Goal: Transaction & Acquisition: Purchase product/service

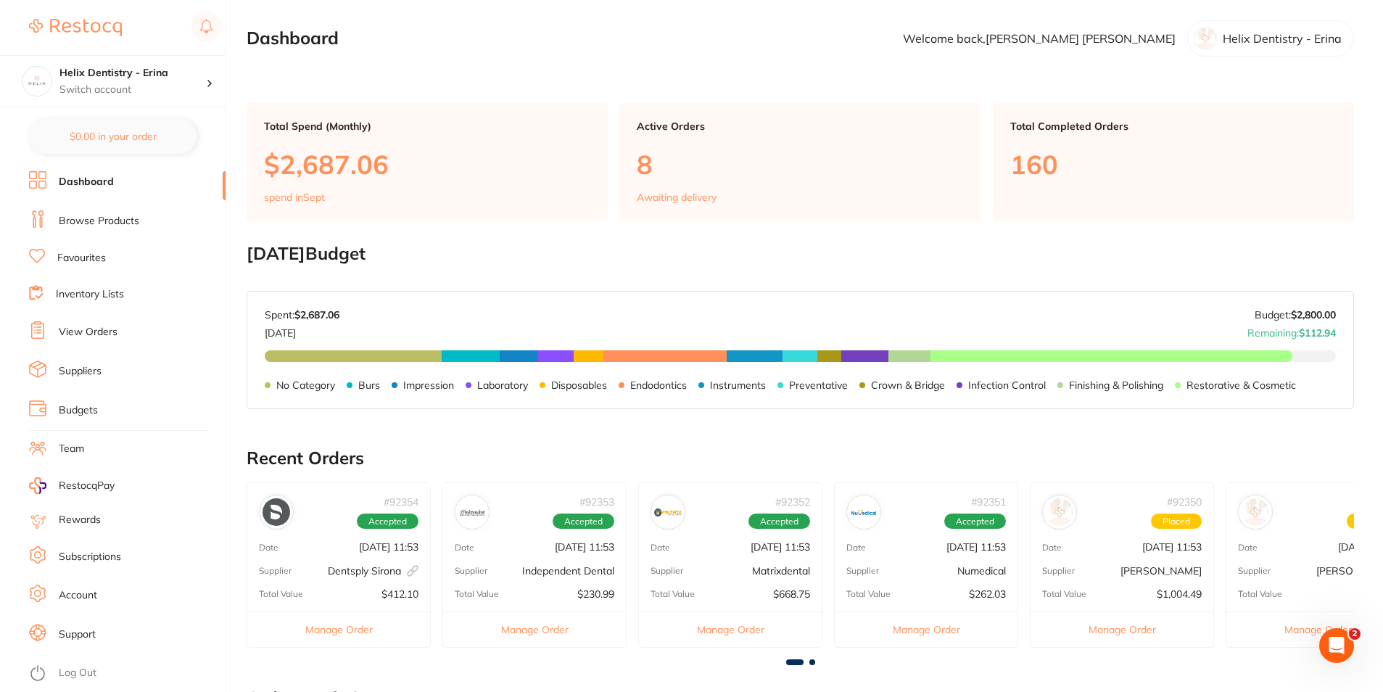
click at [115, 340] on li "View Orders" at bounding box center [127, 332] width 197 height 22
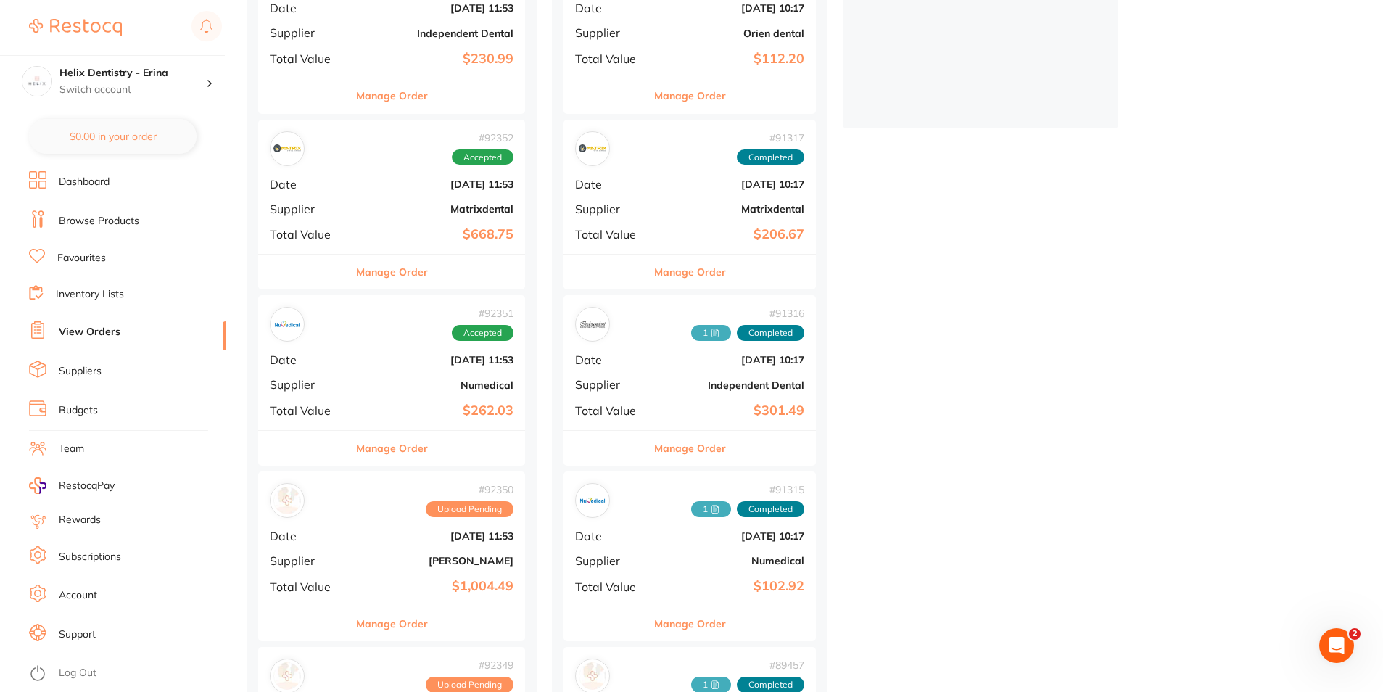
scroll to position [508, 0]
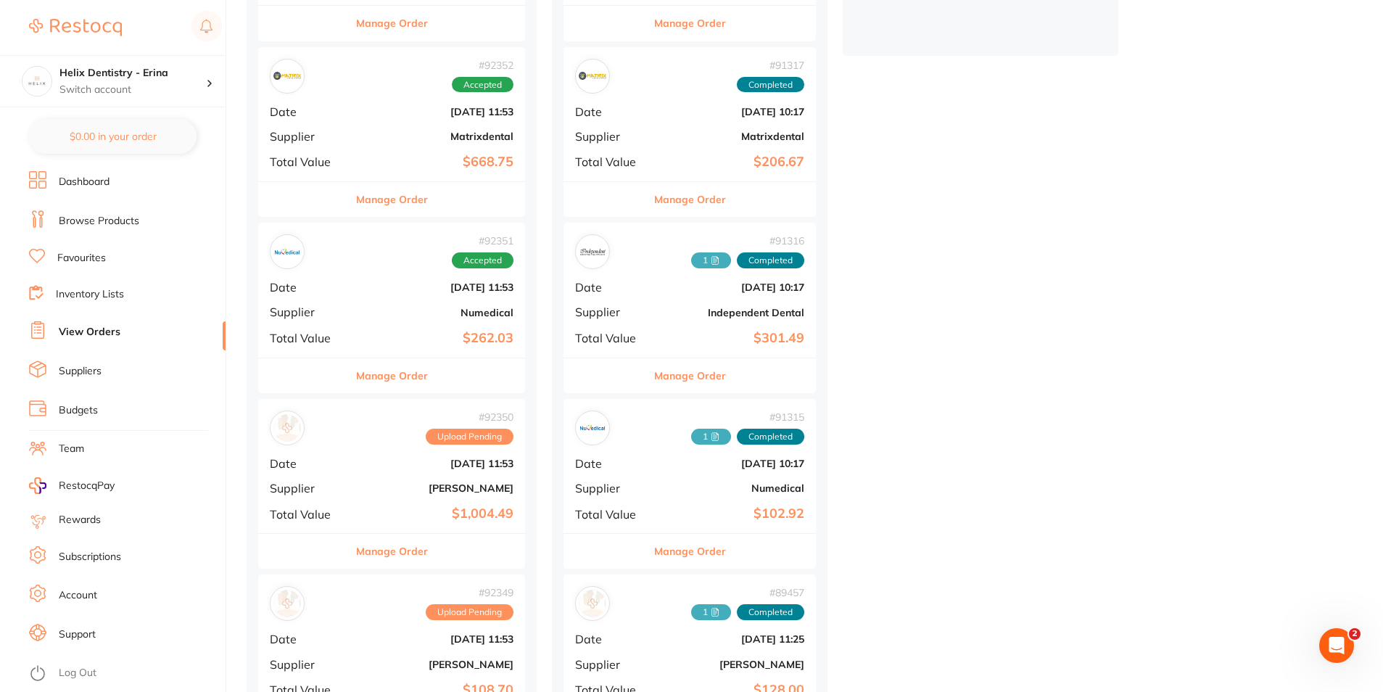
click at [435, 497] on div "# 92350 Upload Pending Date [DATE] 11:53 Supplier [PERSON_NAME] Total Value $1,…" at bounding box center [391, 466] width 267 height 134
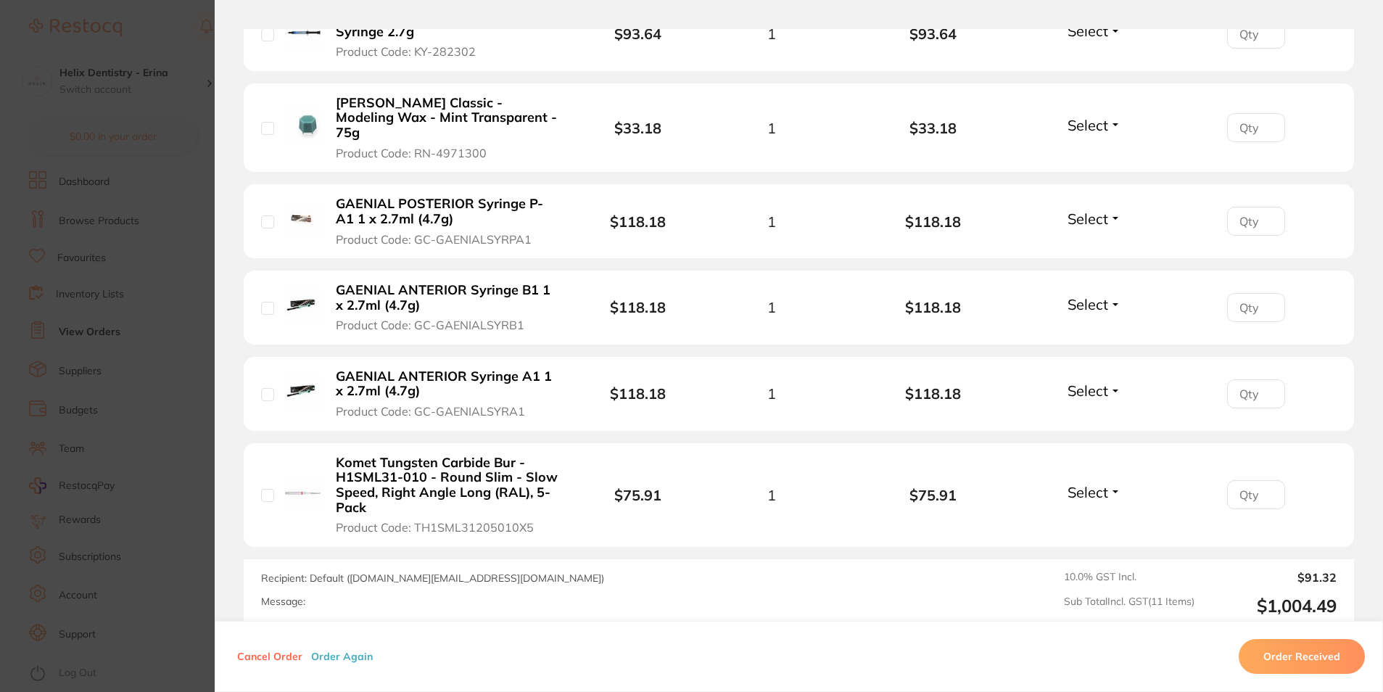
scroll to position [1015, 0]
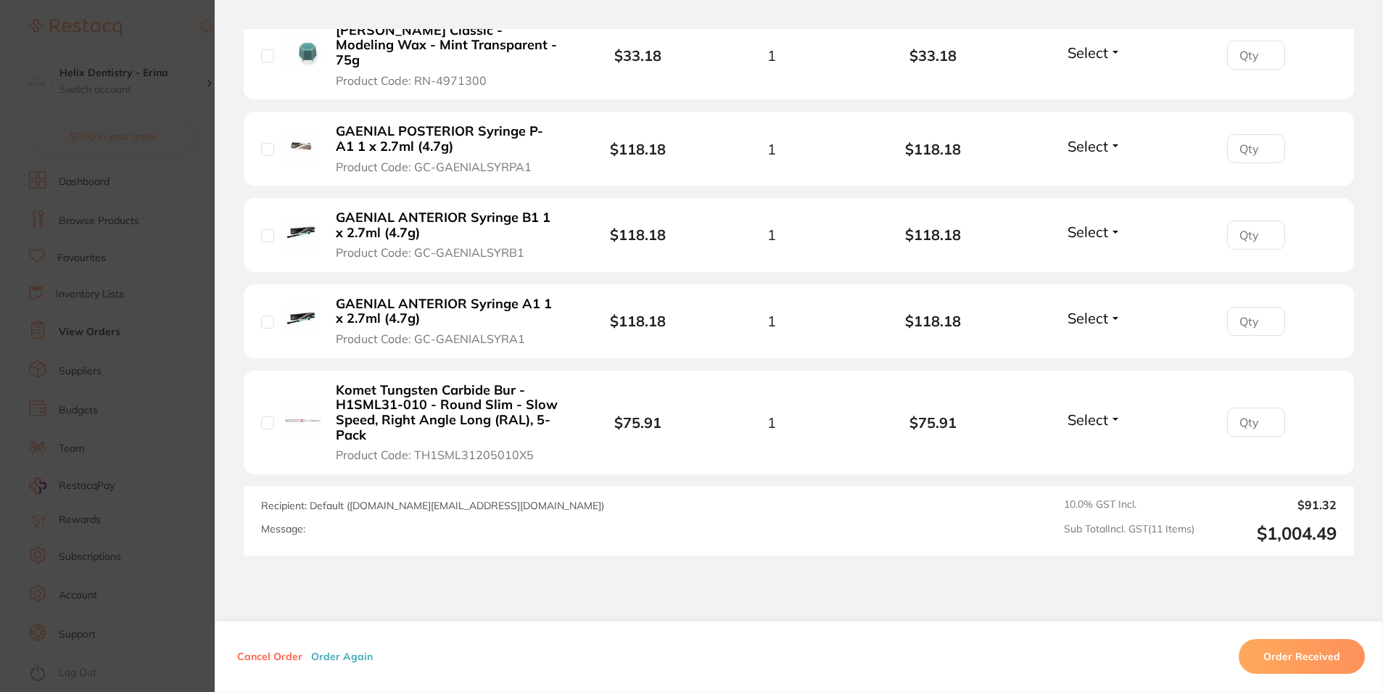
drag, startPoint x: 506, startPoint y: 389, endPoint x: 344, endPoint y: 379, distance: 162.1
click at [336, 383] on b "Komet Tungsten Carbide Bur - H1SML31-010 - Round Slim - Slow Speed, Right Angle…" at bounding box center [447, 413] width 222 height 60
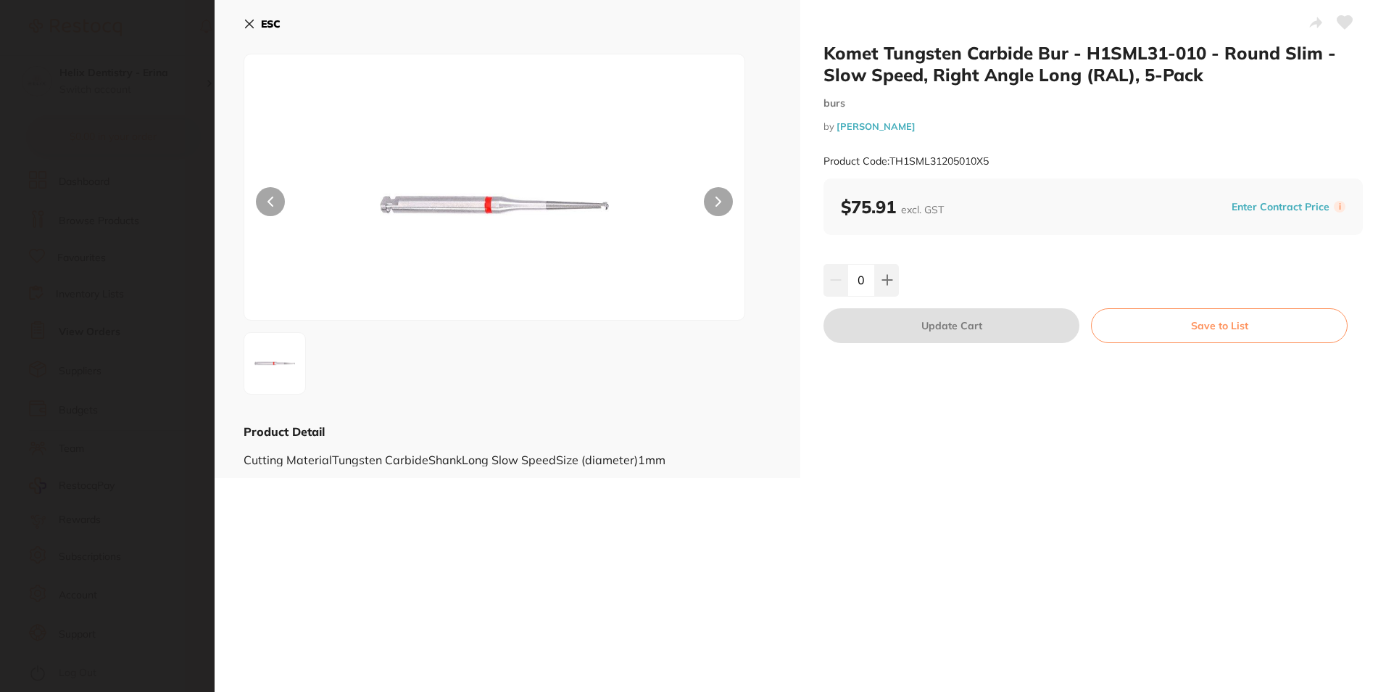
scroll to position [0, 0]
click at [256, 23] on button "ESC" at bounding box center [262, 24] width 37 height 25
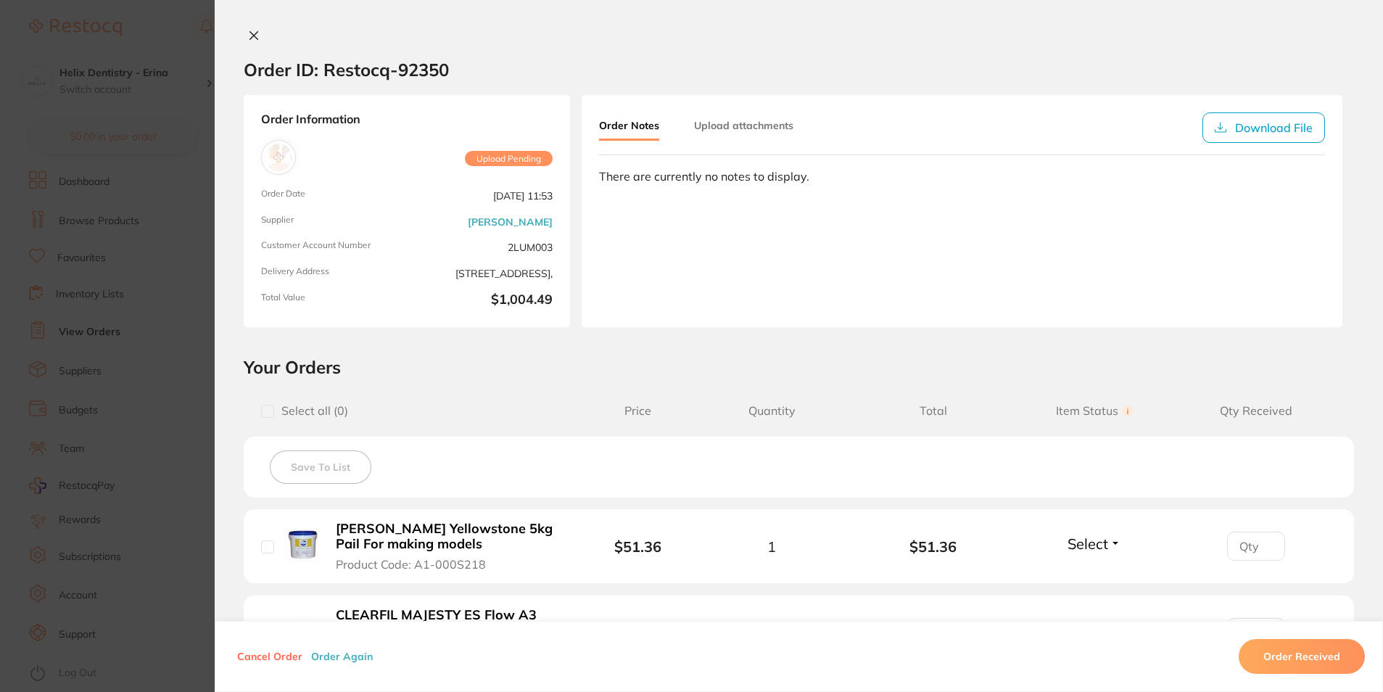
click at [255, 38] on icon at bounding box center [254, 36] width 12 height 12
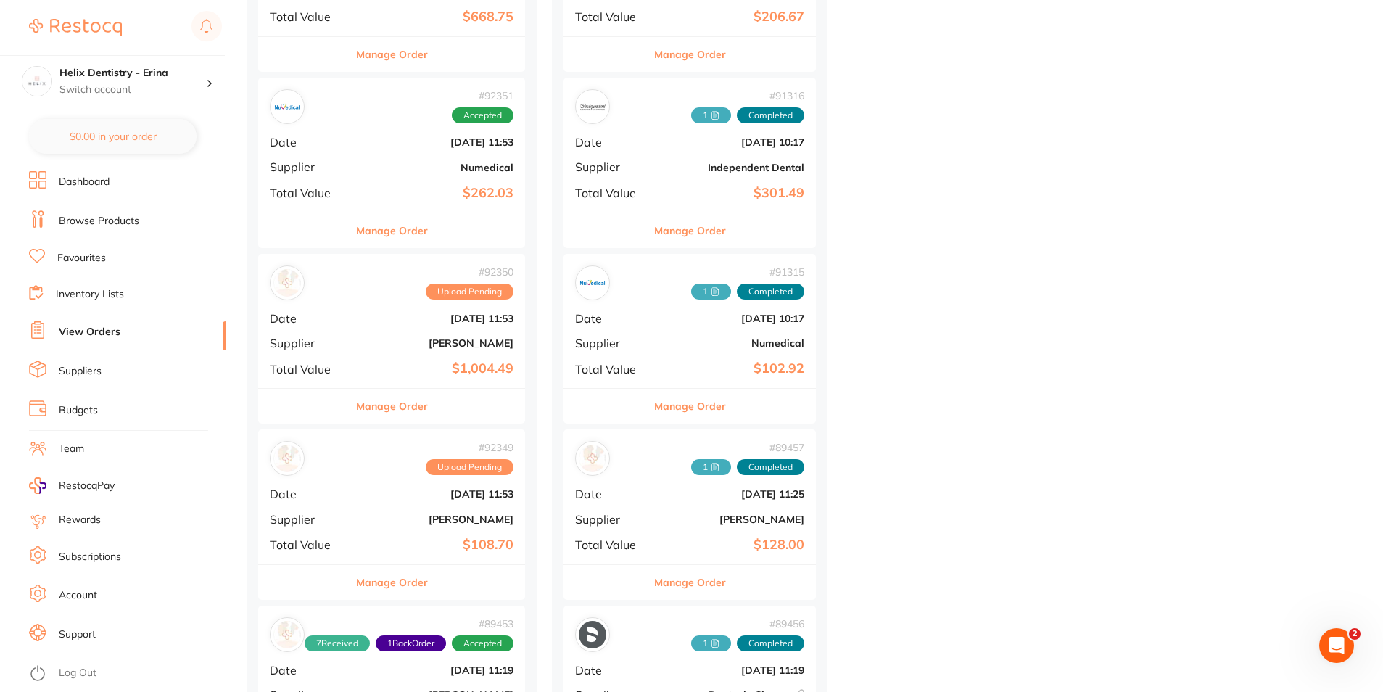
scroll to position [798, 0]
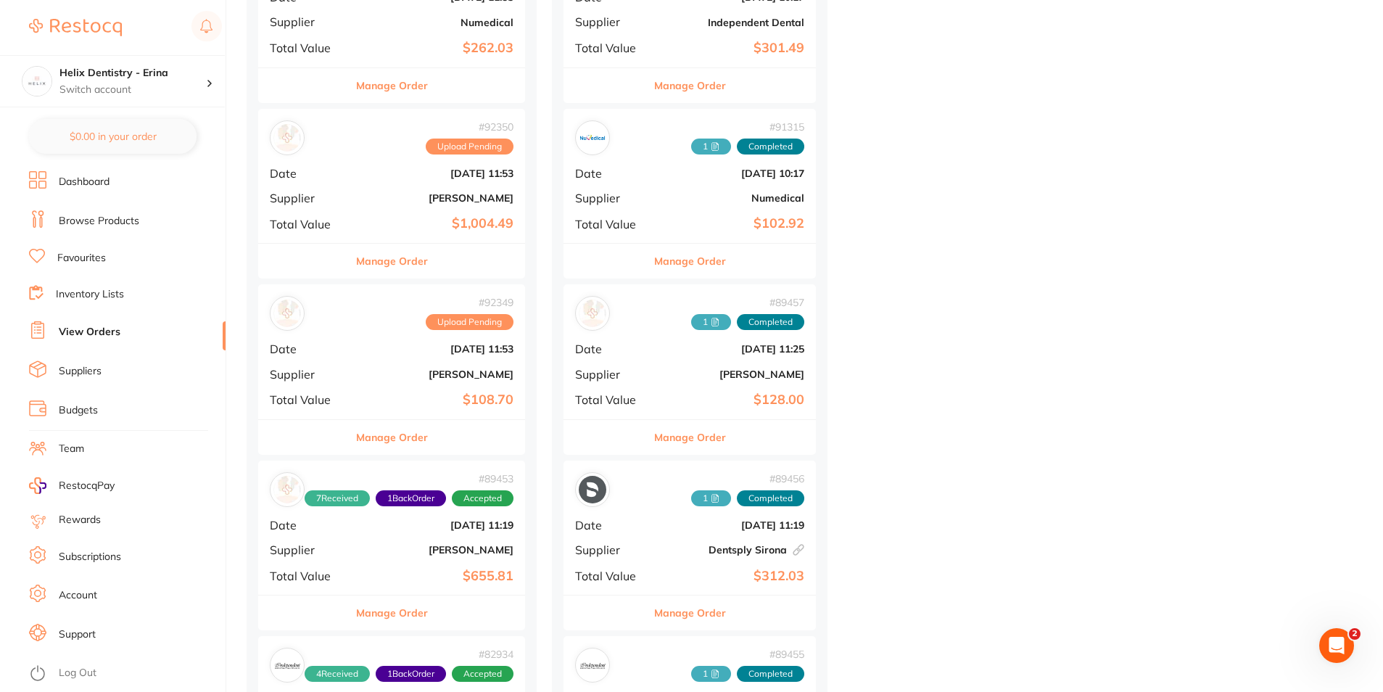
click at [417, 407] on b "$108.70" at bounding box center [436, 399] width 154 height 15
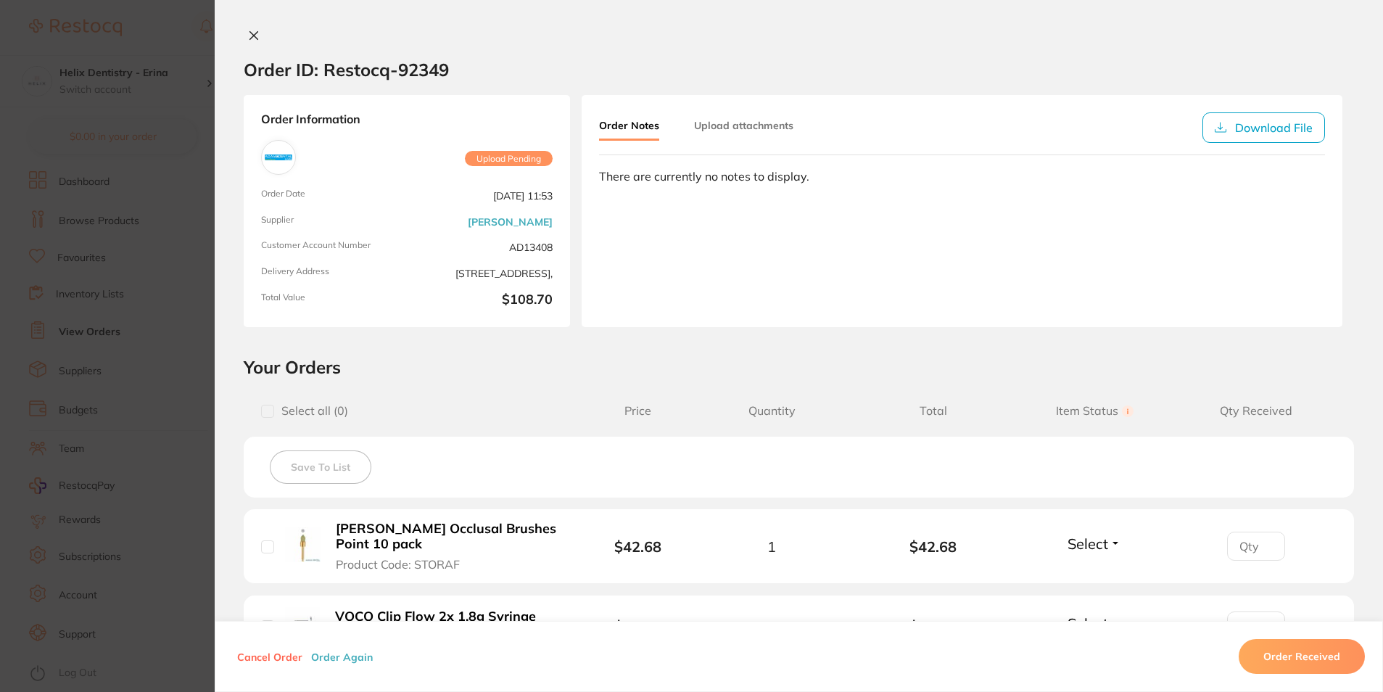
click at [251, 30] on icon at bounding box center [254, 36] width 12 height 12
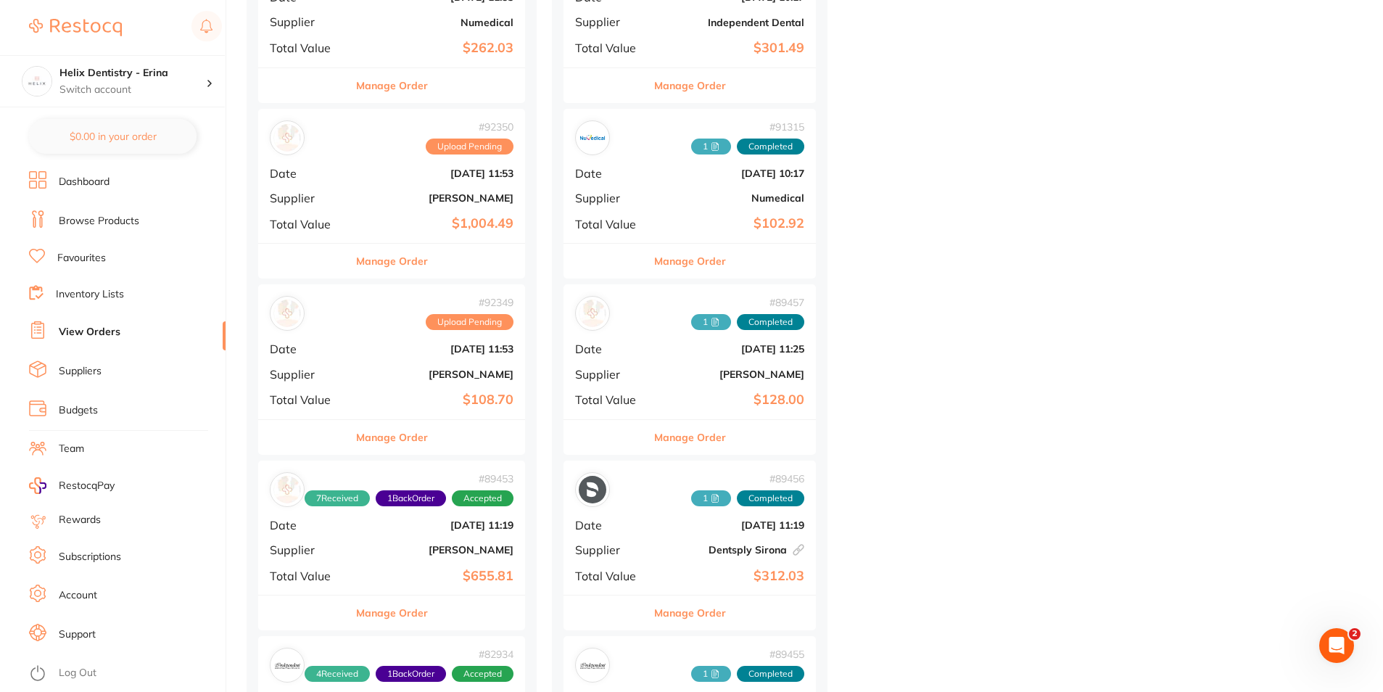
click at [380, 437] on button "Manage Order" at bounding box center [392, 437] width 72 height 35
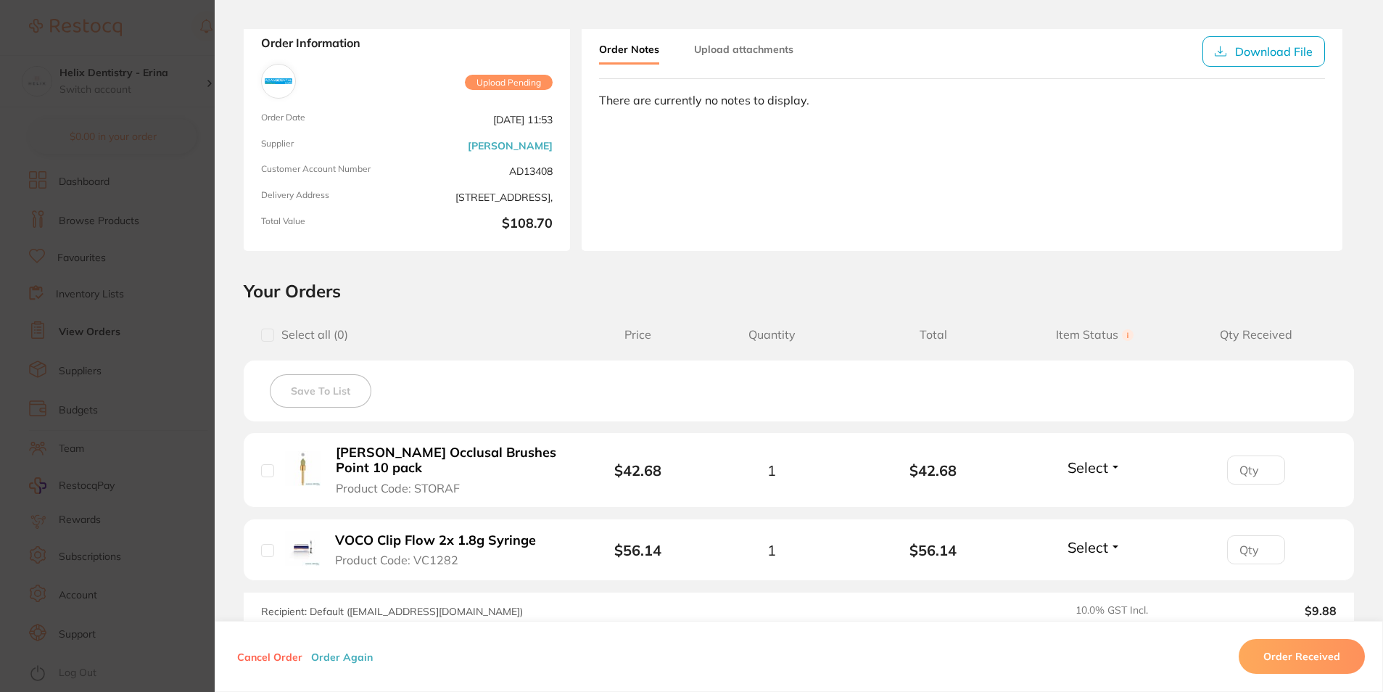
scroll to position [145, 0]
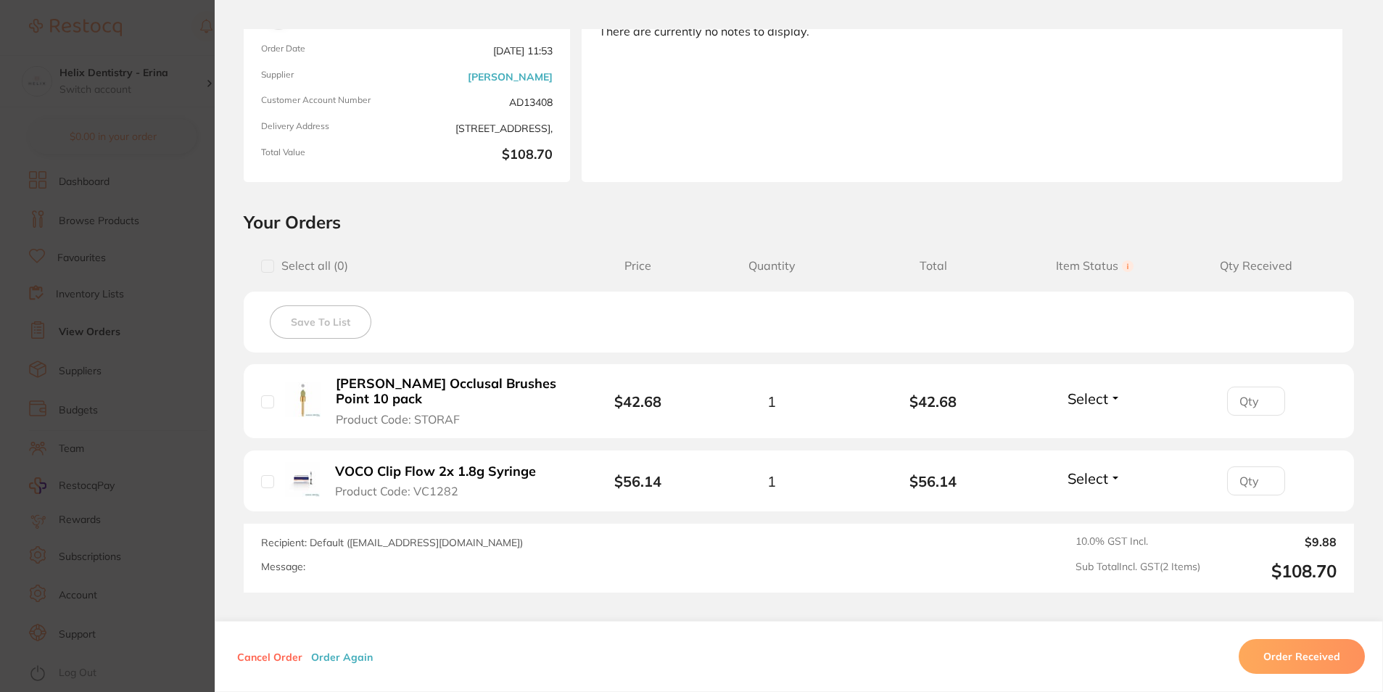
click at [265, 408] on input "checkbox" at bounding box center [267, 401] width 13 height 13
click at [1117, 399] on button "Select" at bounding box center [1094, 398] width 62 height 18
click at [266, 405] on input "checkbox" at bounding box center [267, 401] width 13 height 13
checkbox input "false"
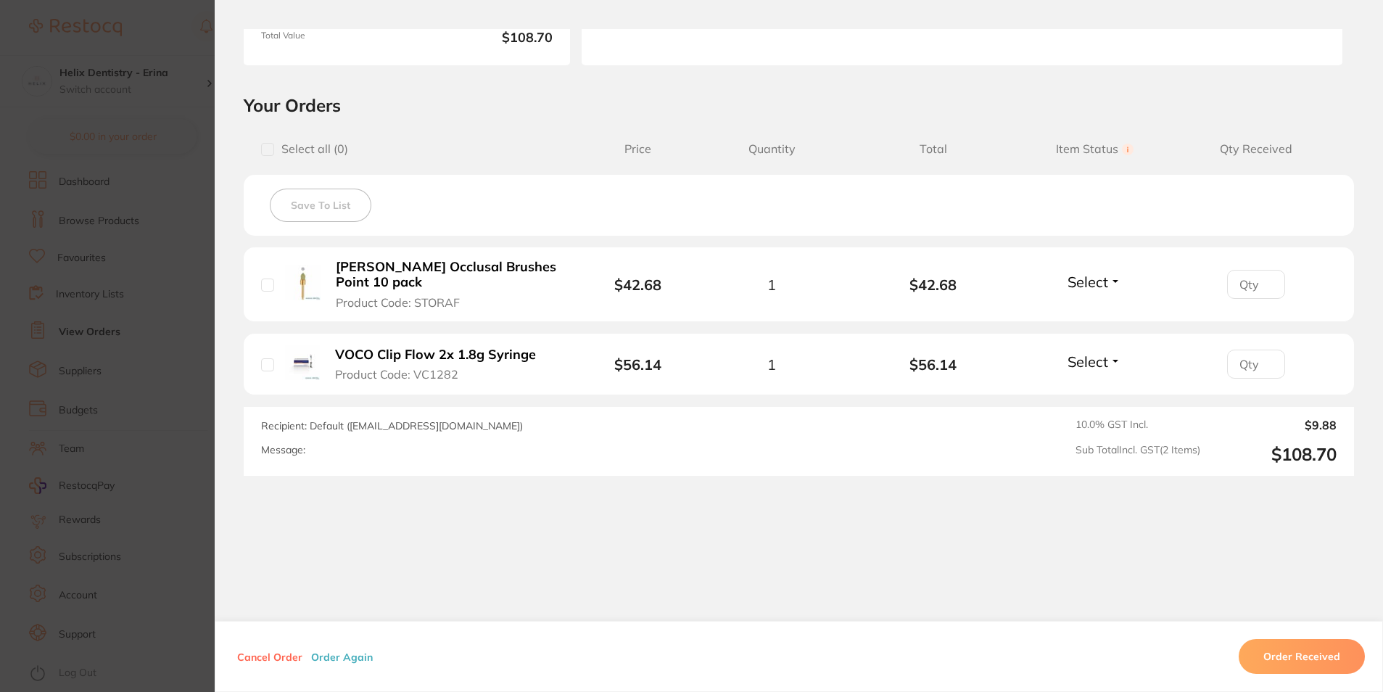
scroll to position [1160, 0]
click at [265, 659] on button "Cancel Order" at bounding box center [270, 656] width 74 height 13
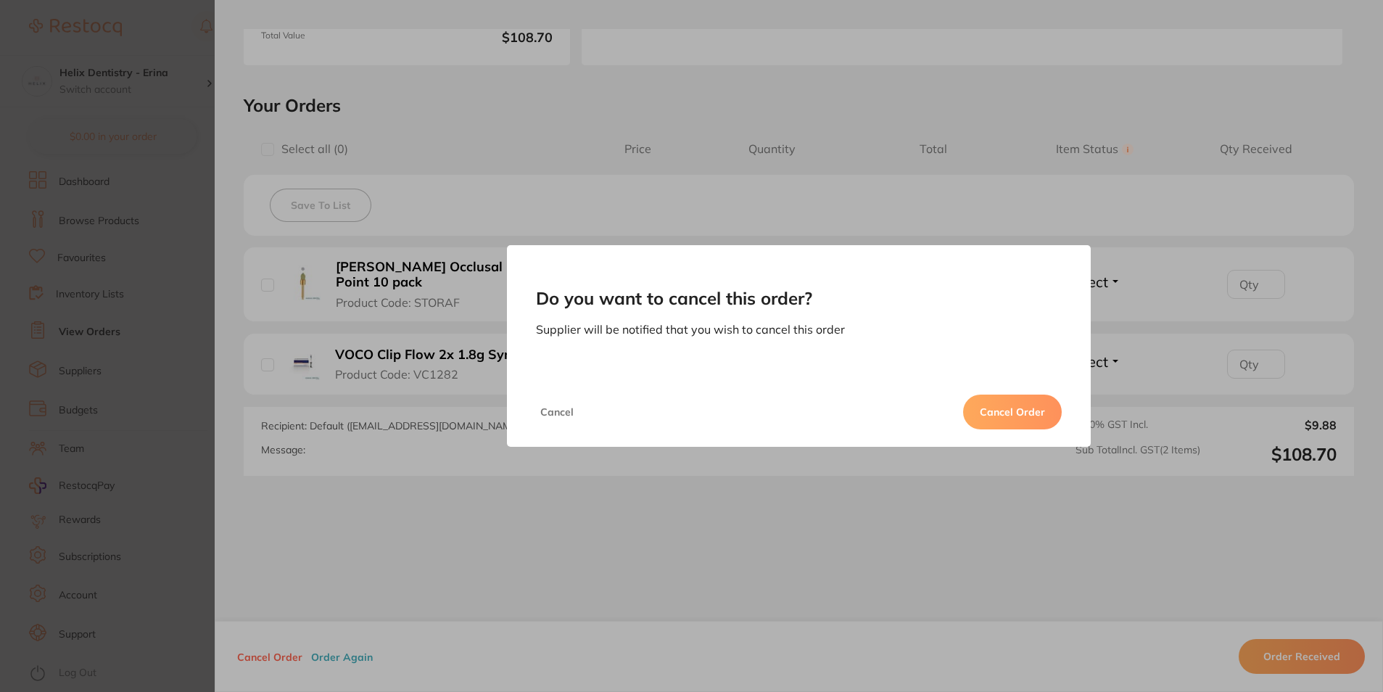
click at [1007, 413] on button "Cancel Order" at bounding box center [1012, 411] width 99 height 35
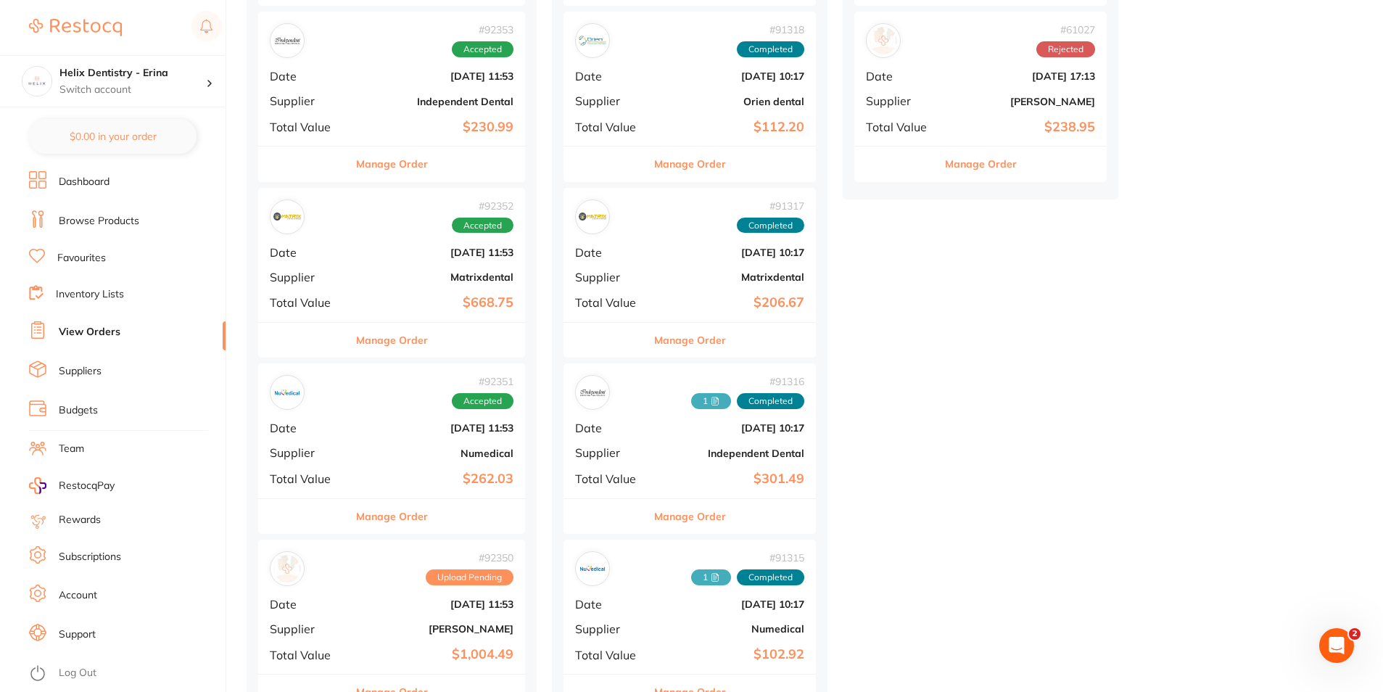
scroll to position [508, 0]
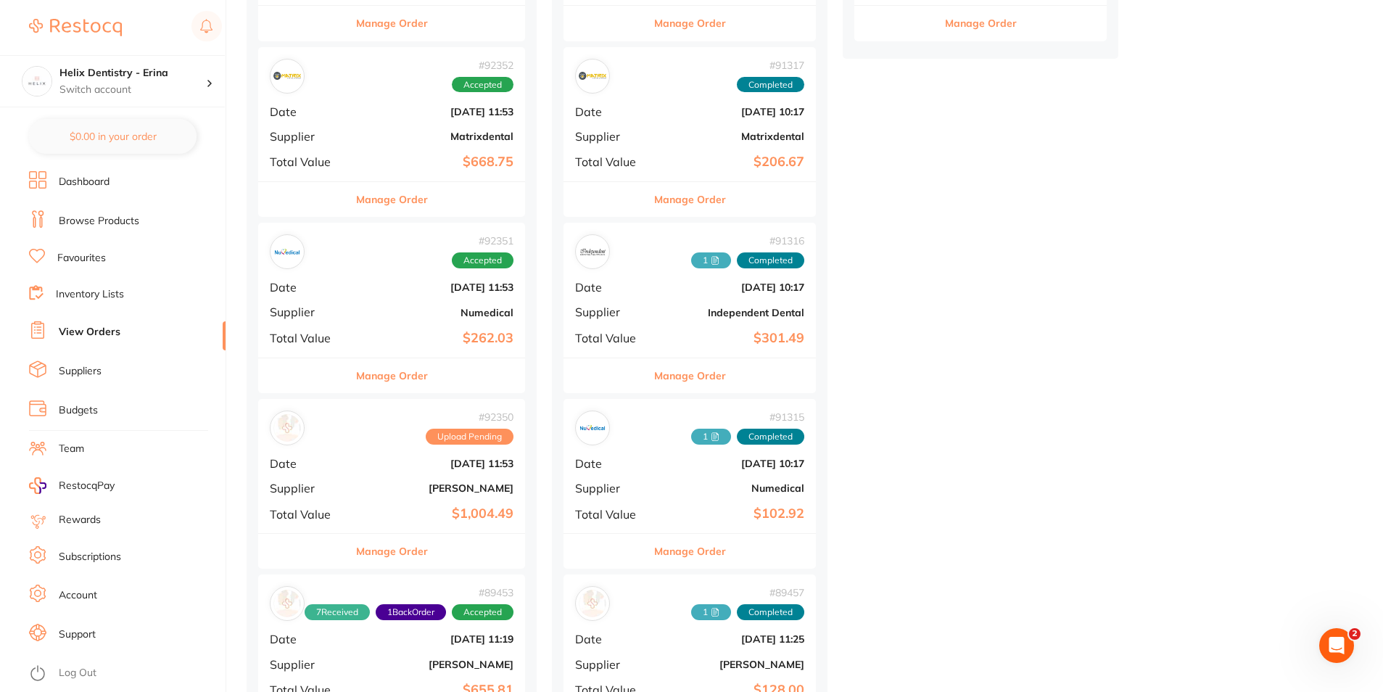
click at [360, 474] on div "# 92350 Upload Pending Date [DATE] 11:53 Supplier [PERSON_NAME] Total Value $1,…" at bounding box center [391, 466] width 267 height 134
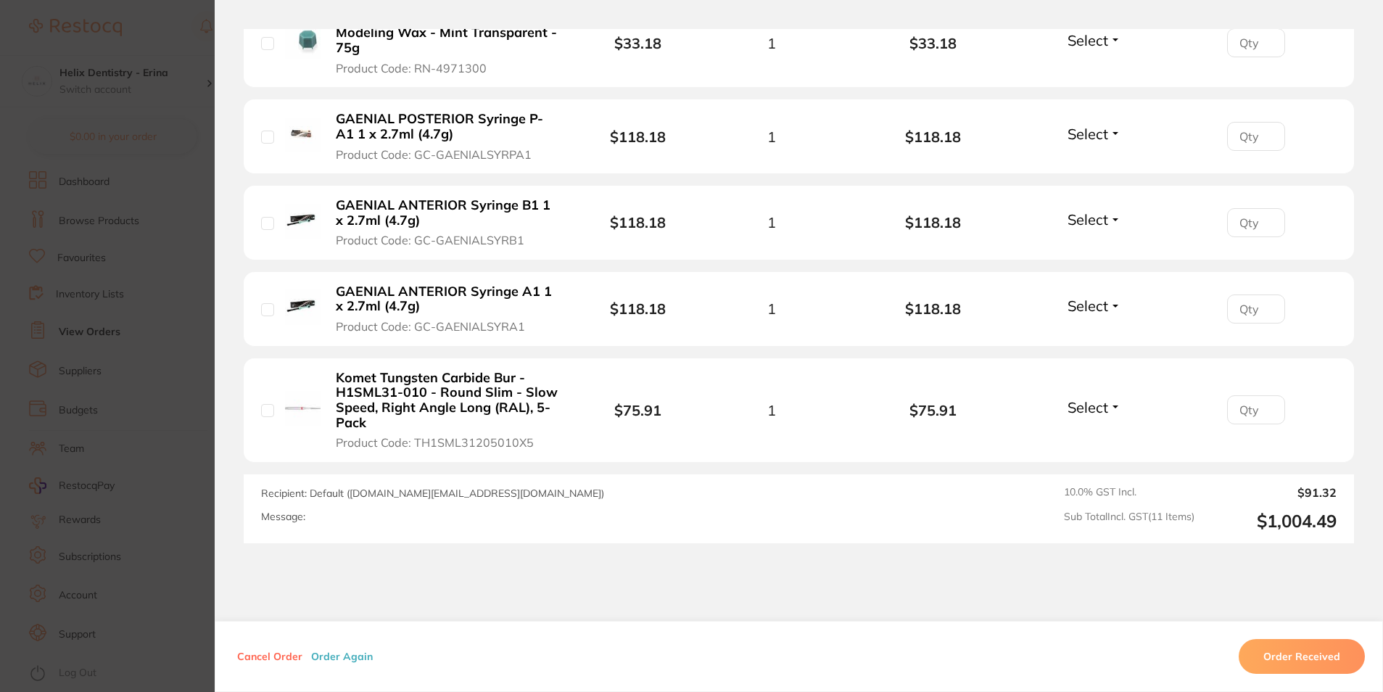
scroll to position [1080, 0]
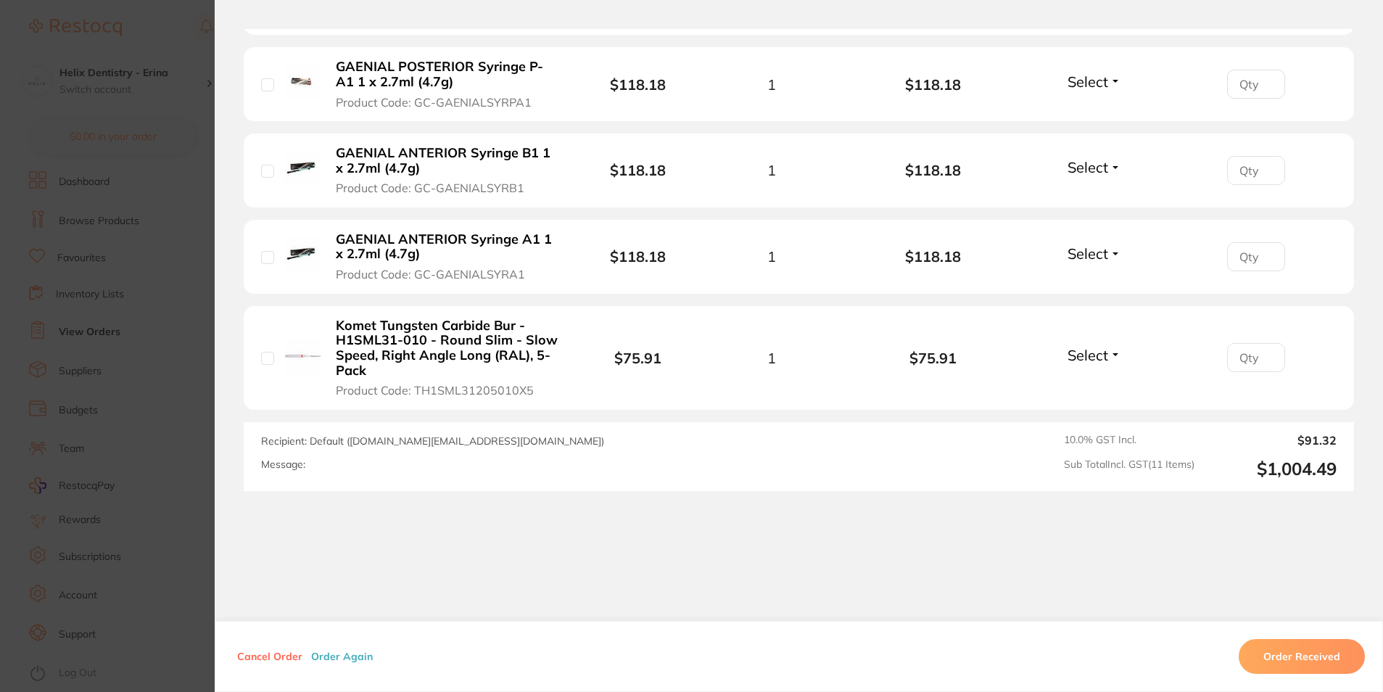
click at [263, 656] on button "Cancel Order" at bounding box center [270, 656] width 74 height 13
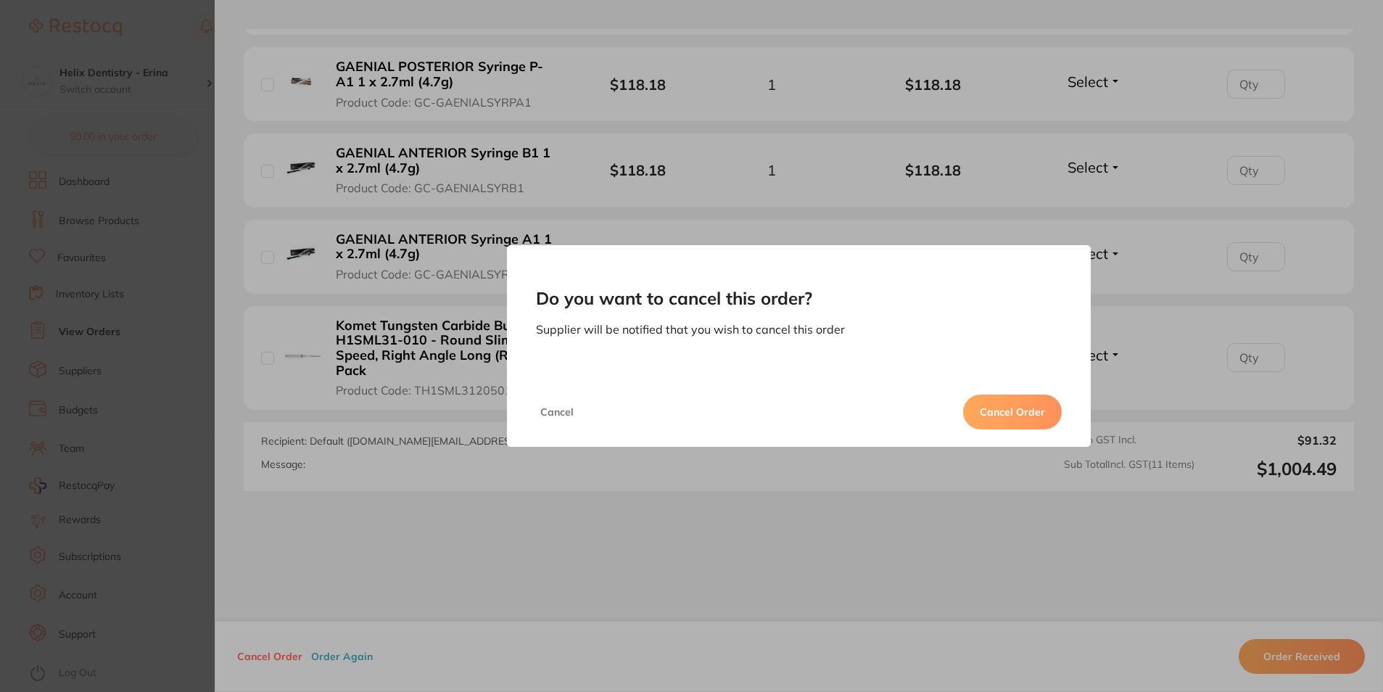
click at [988, 411] on button "Cancel Order" at bounding box center [1012, 411] width 99 height 35
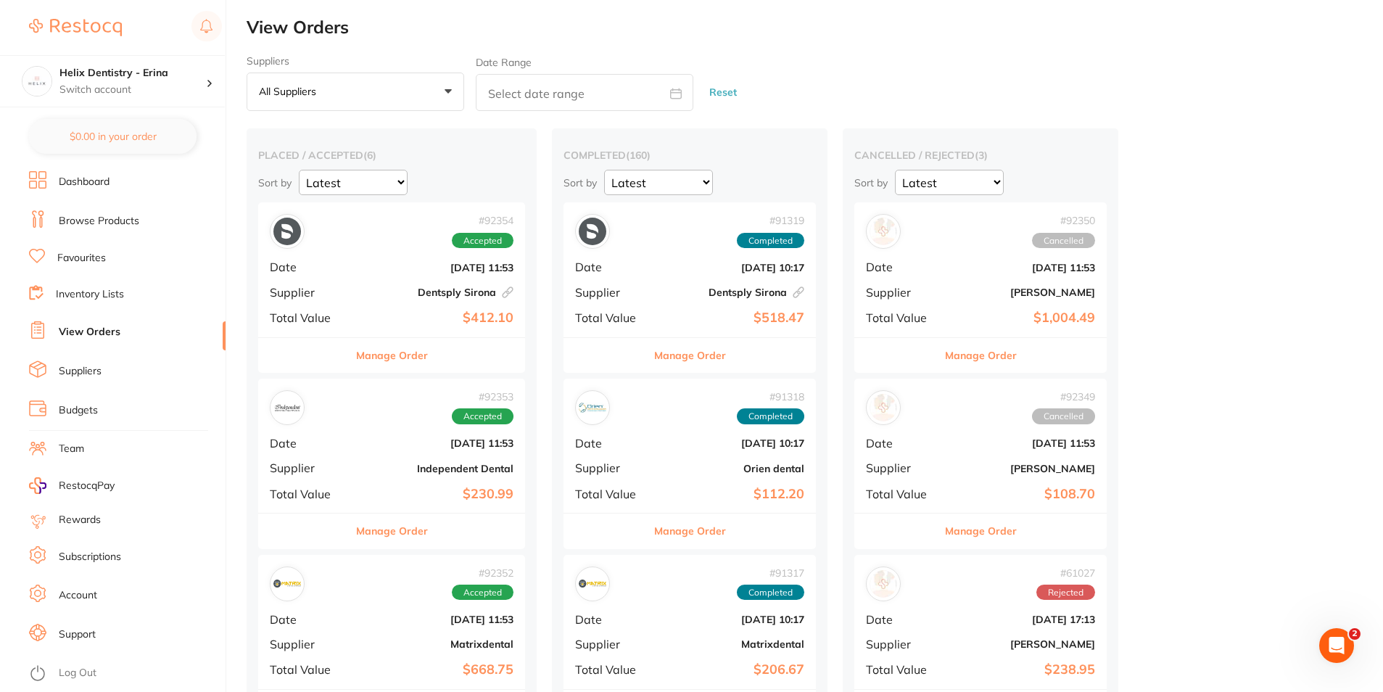
drag, startPoint x: 132, startPoint y: 87, endPoint x: 146, endPoint y: 175, distance: 89.5
click at [132, 87] on p "Switch account" at bounding box center [132, 90] width 146 height 15
click at [155, 135] on div "Helix Dentristry - Long Jetty" at bounding box center [112, 125] width 203 height 51
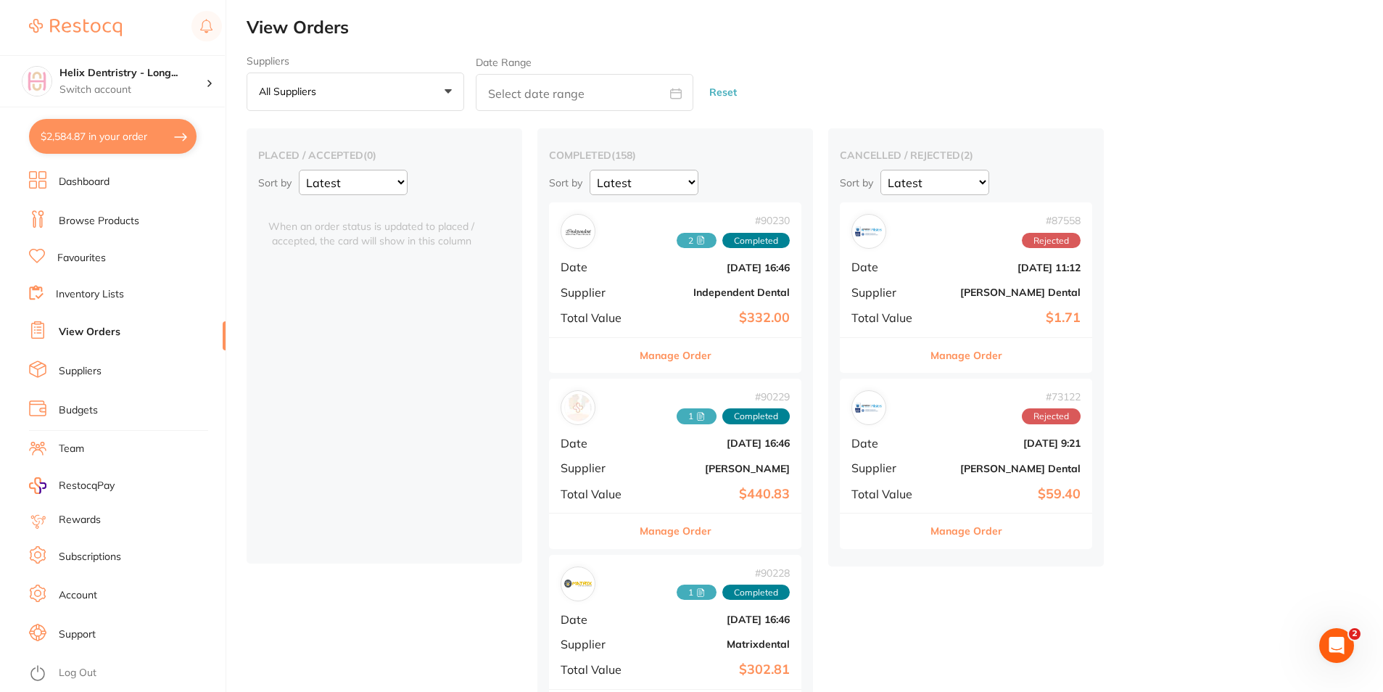
click at [166, 128] on button "$2,584.87 in your order" at bounding box center [113, 136] width 168 height 35
checkbox input "true"
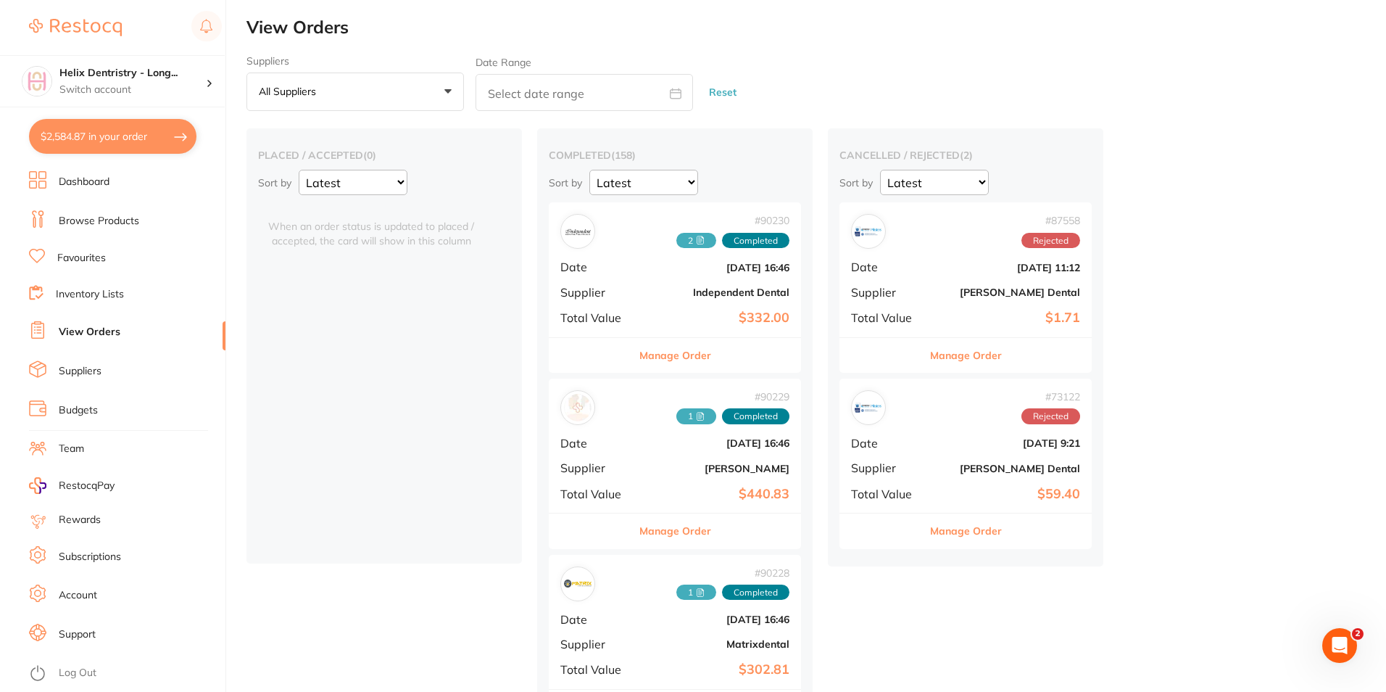
checkbox input "true"
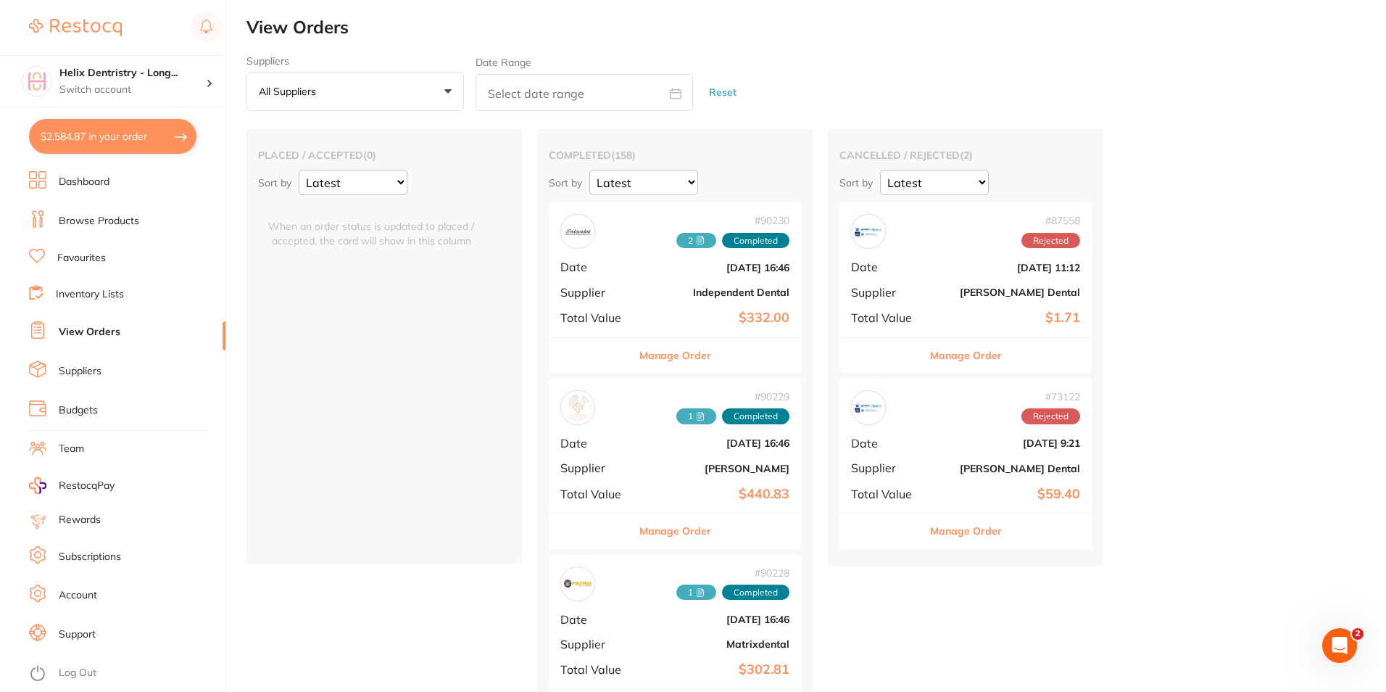
checkbox input "true"
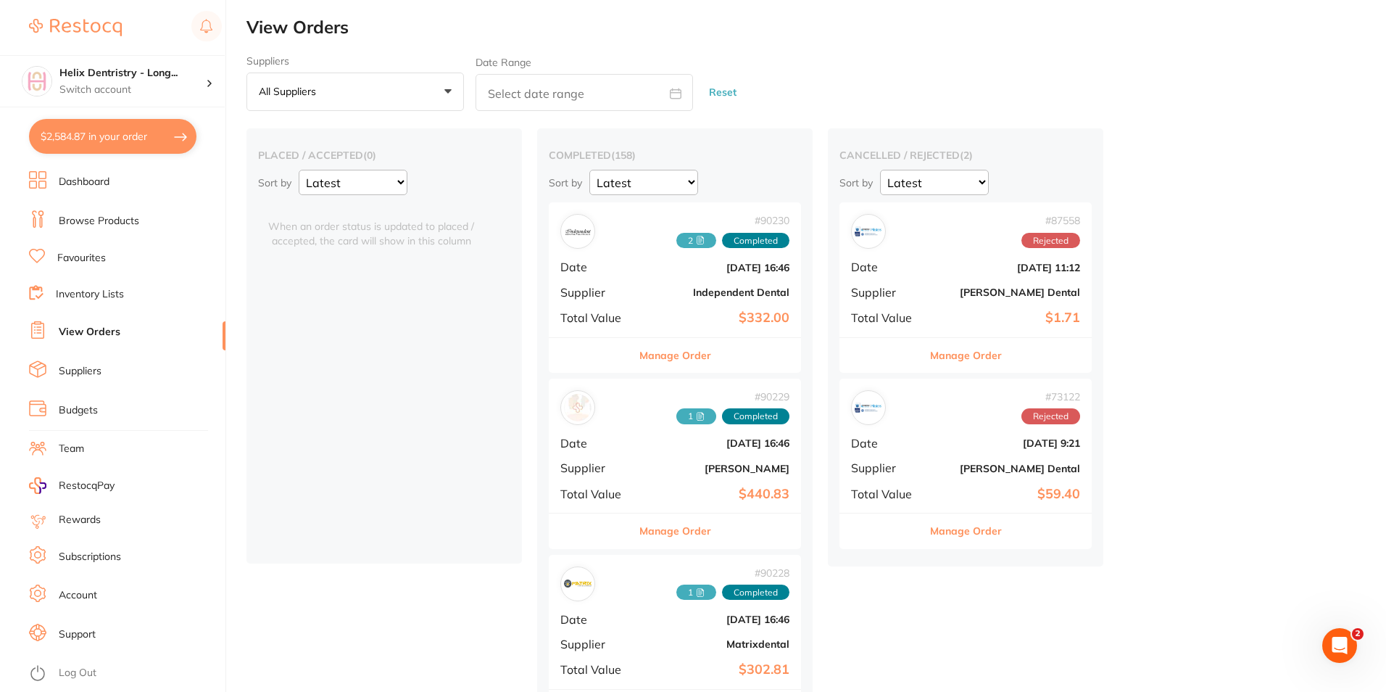
checkbox input "true"
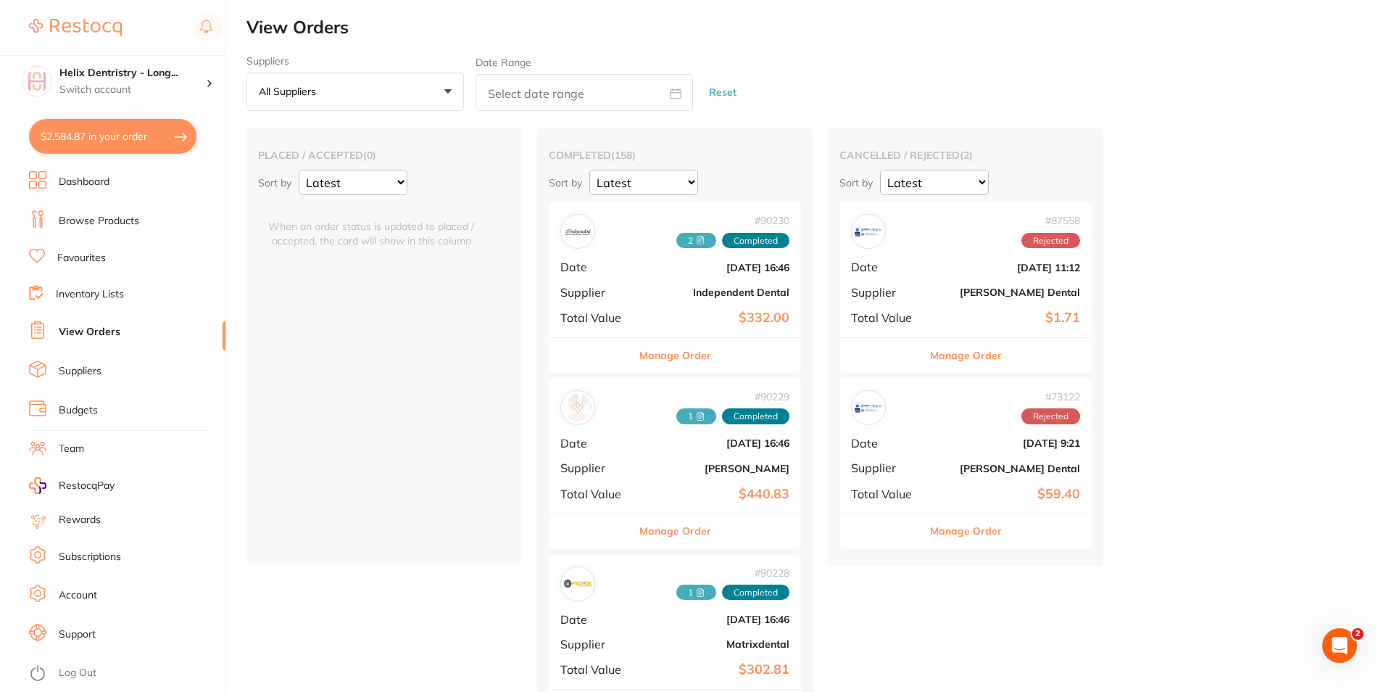
checkbox input "true"
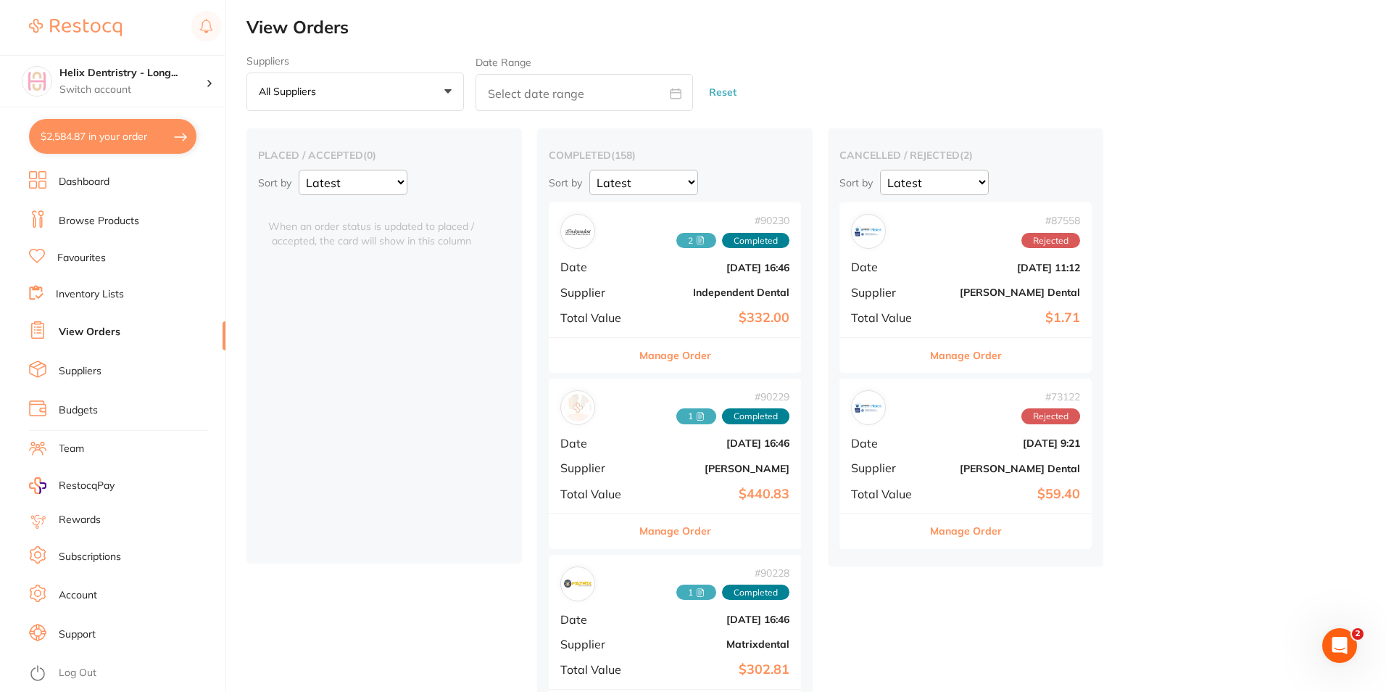
checkbox input "true"
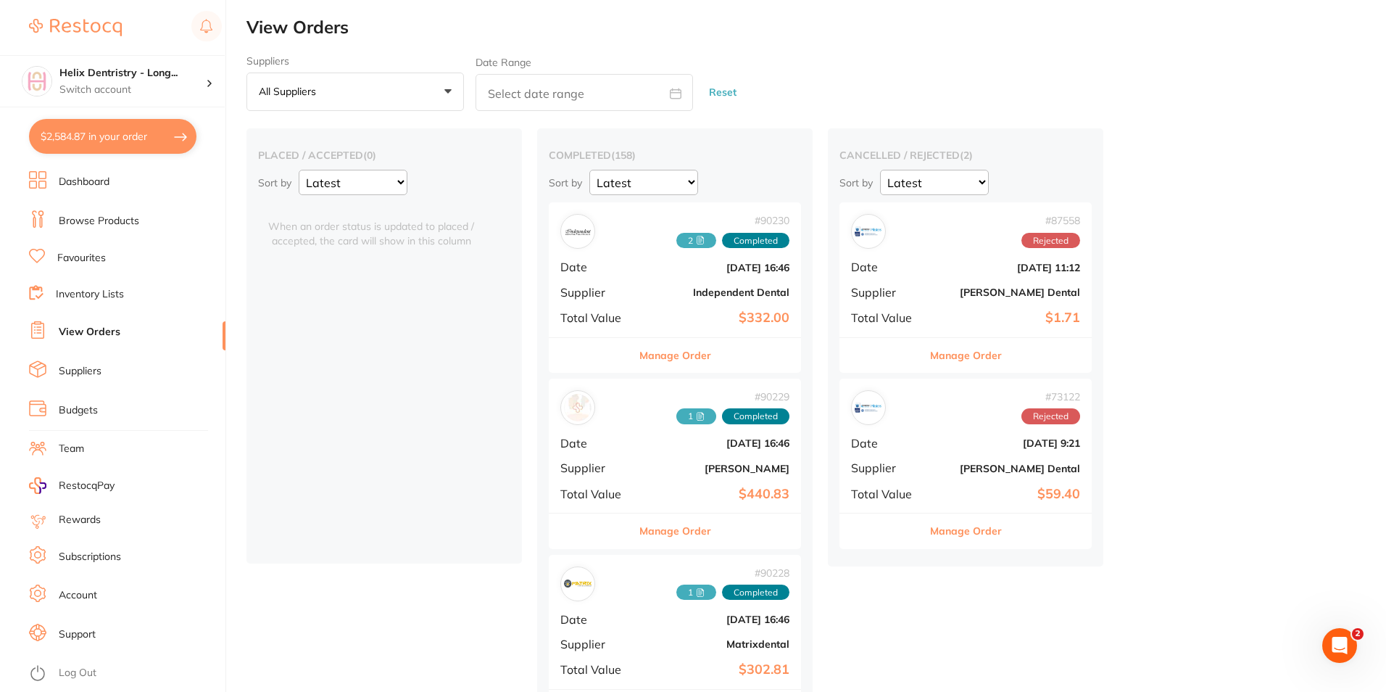
checkbox input "true"
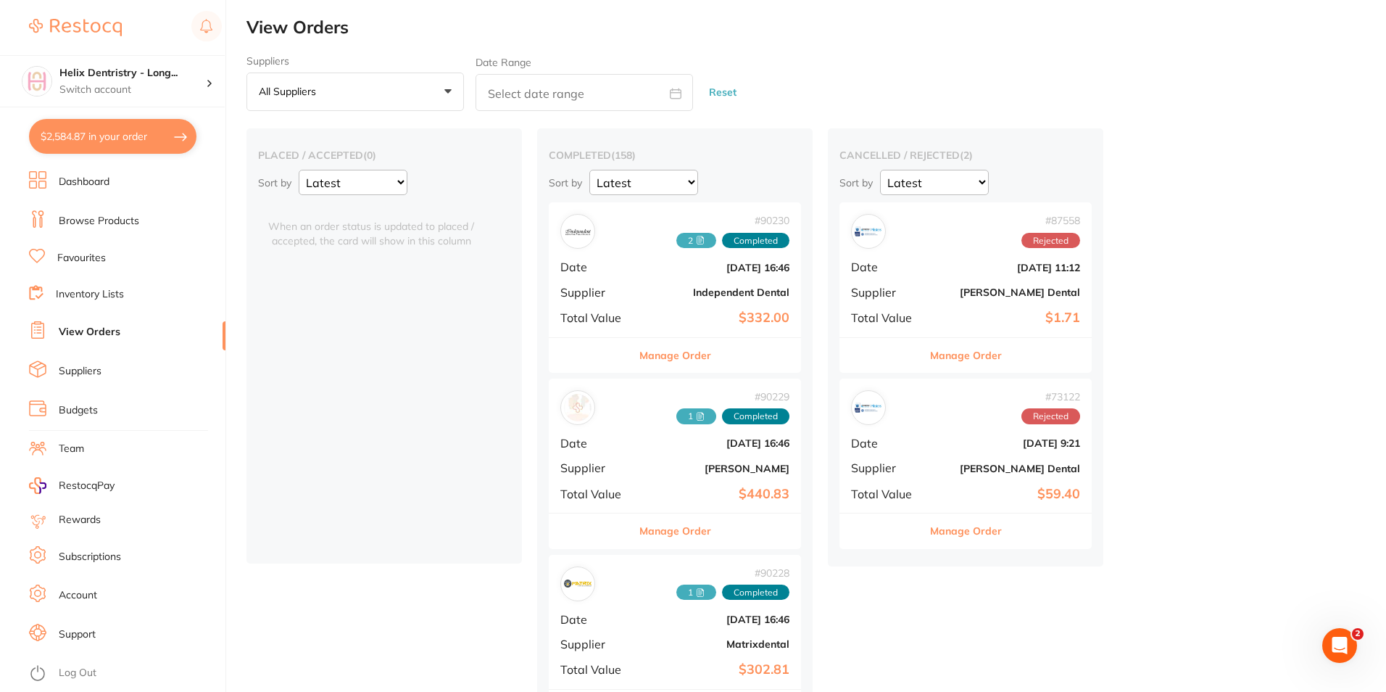
checkbox input "true"
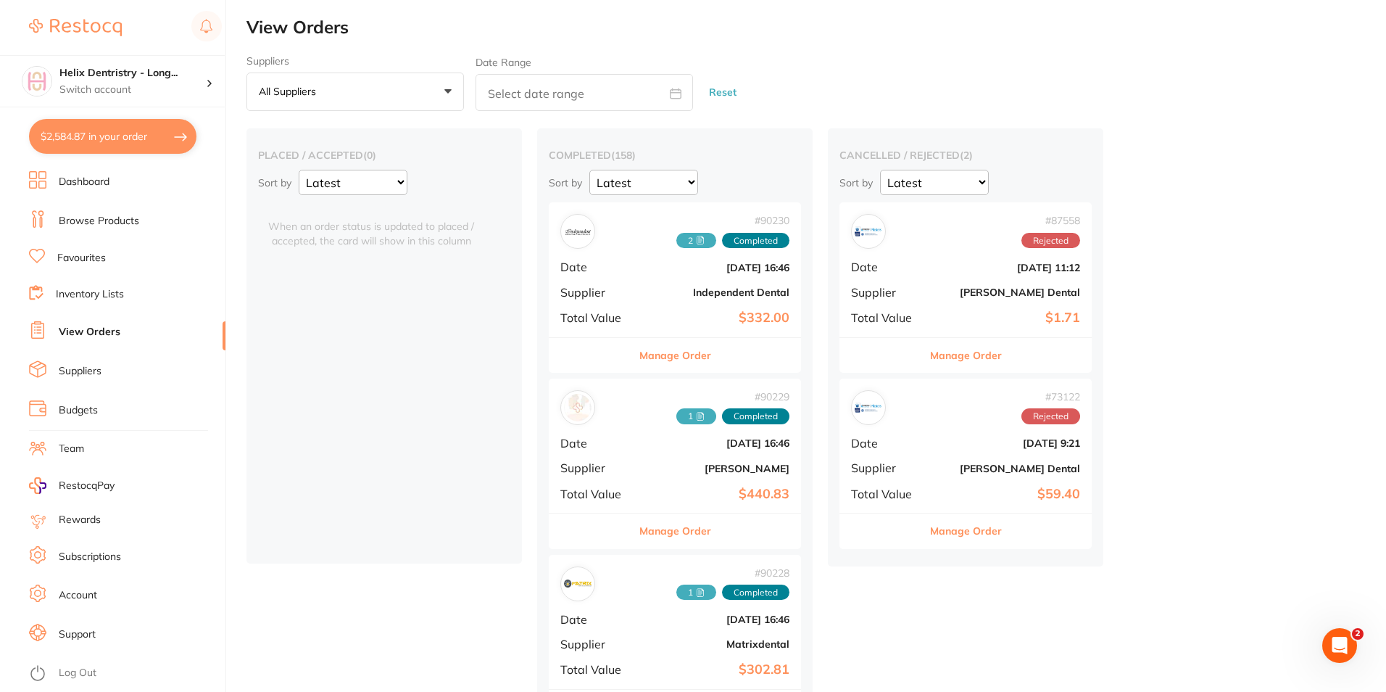
checkbox input "true"
